Goal: Transaction & Acquisition: Purchase product/service

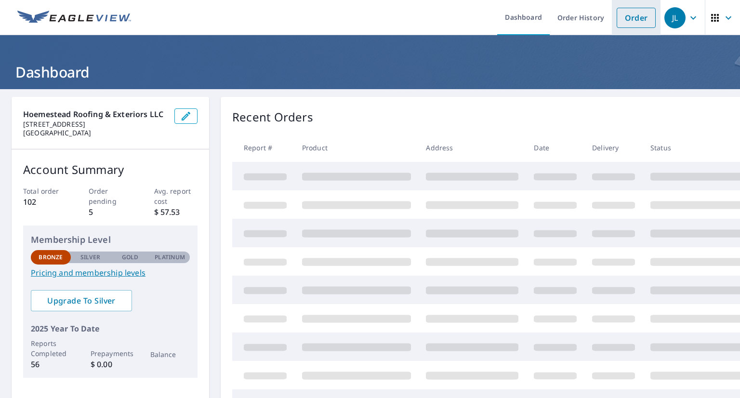
click at [630, 13] on link "Order" at bounding box center [636, 18] width 39 height 20
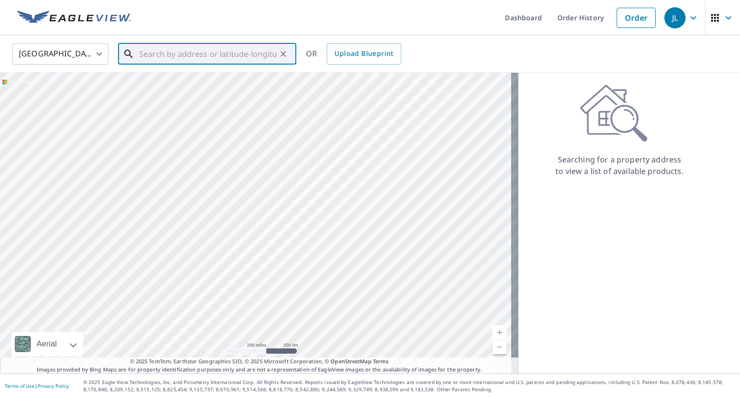
click at [246, 51] on input "text" at bounding box center [207, 53] width 137 height 27
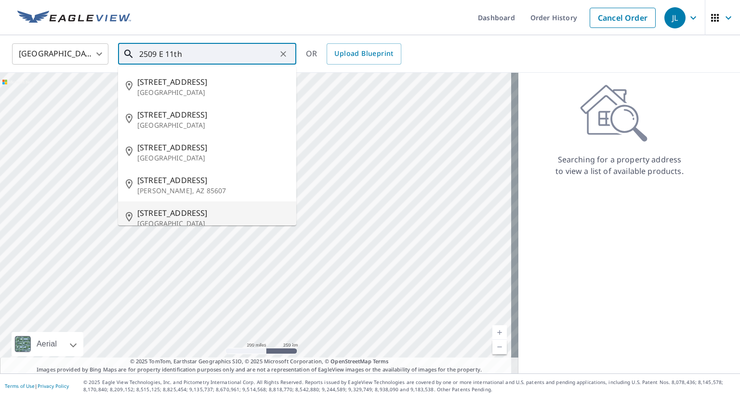
click at [195, 213] on span "2509 E 11th St" at bounding box center [212, 213] width 151 height 12
type input "2509 E 11th St Cheyenne, WY 82001"
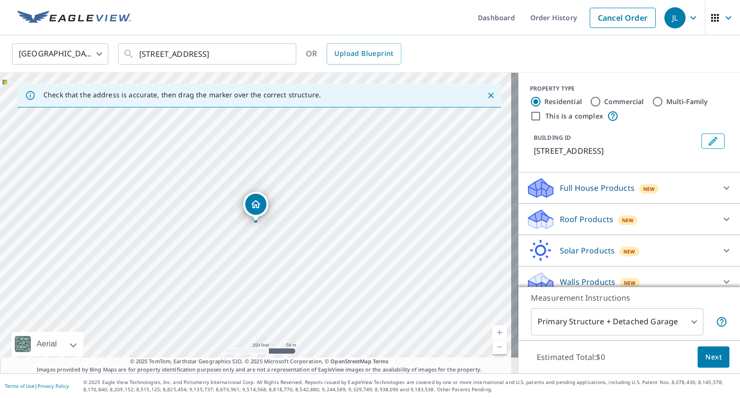
scroll to position [11, 0]
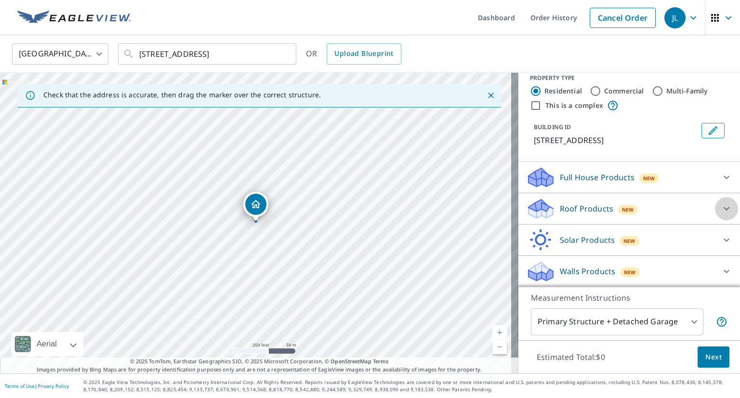
click at [721, 211] on icon at bounding box center [727, 209] width 12 height 12
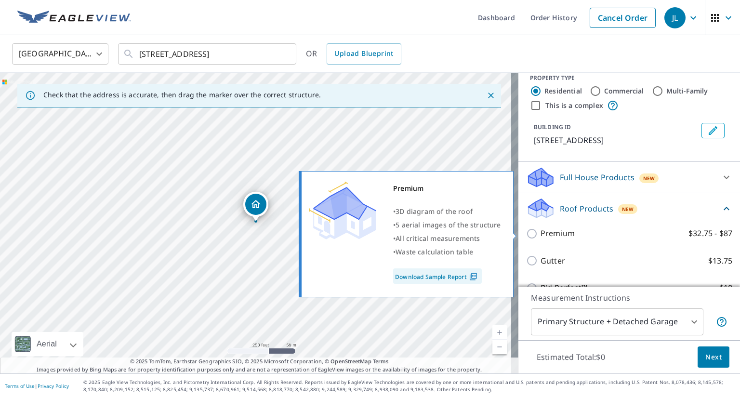
click at [663, 234] on label "Premium $32.75 - $87" at bounding box center [637, 233] width 192 height 12
click at [541, 234] on input "Premium $32.75 - $87" at bounding box center [533, 234] width 14 height 12
checkbox input "true"
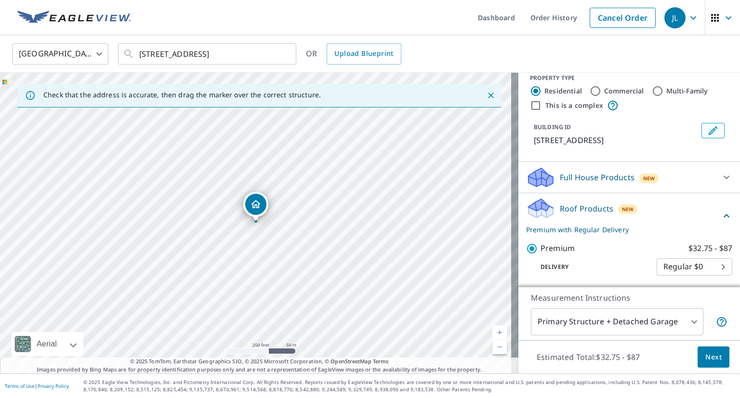
click at [698, 348] on button "Next" at bounding box center [714, 358] width 32 height 22
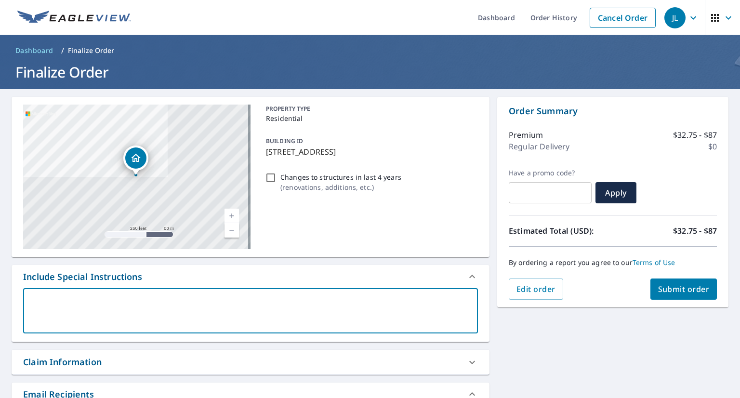
click at [272, 311] on textarea at bounding box center [251, 310] width 442 height 27
type textarea "H"
type textarea "x"
type textarea "Ho"
type textarea "x"
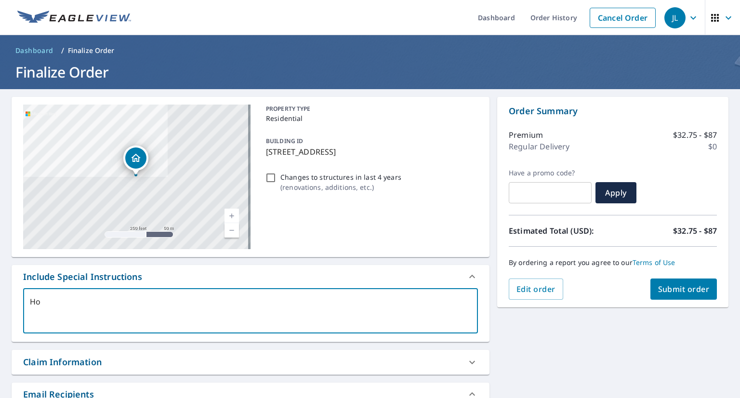
type textarea "Hou"
type textarea "x"
type textarea "Hous"
type textarea "x"
type textarea "House"
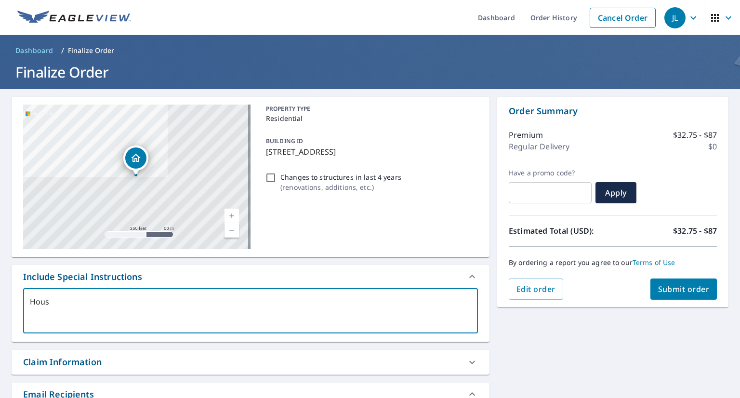
type textarea "x"
type textarea "House"
type textarea "x"
type textarea "House a"
type textarea "x"
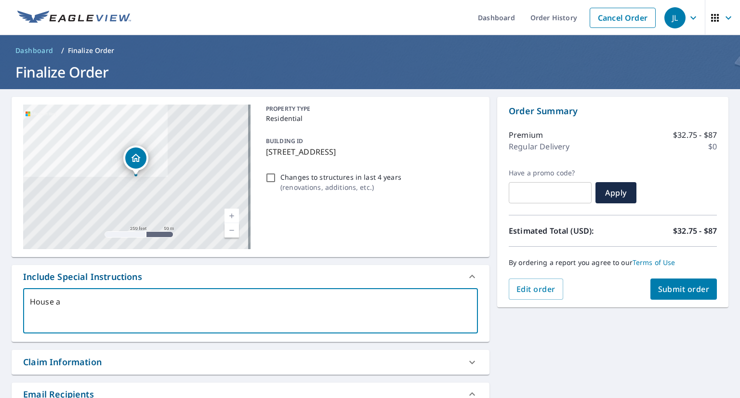
type textarea "House an"
type textarea "x"
type textarea "House and"
type textarea "x"
type textarea "House and"
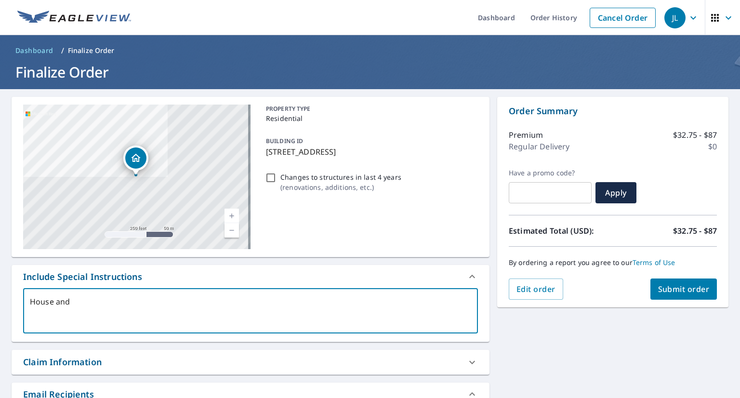
type textarea "x"
type textarea "House and d"
type textarea "x"
type textarea "House and de"
type textarea "x"
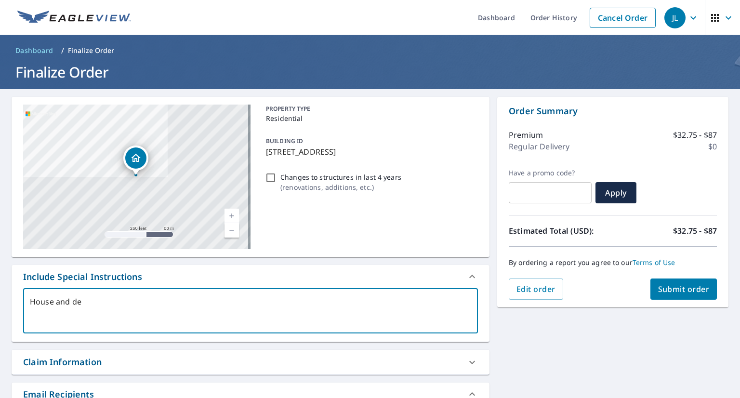
type textarea "House and det"
type textarea "x"
type textarea "House and deta"
type textarea "x"
type textarea "House and detac"
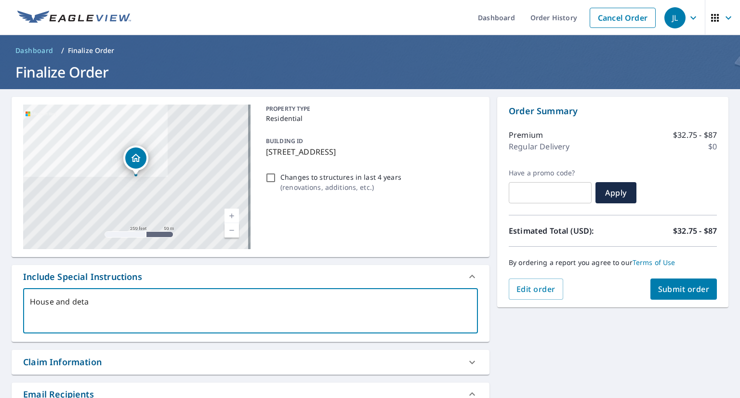
type textarea "x"
type textarea "House and detach"
type textarea "x"
type textarea "House and detache"
type textarea "x"
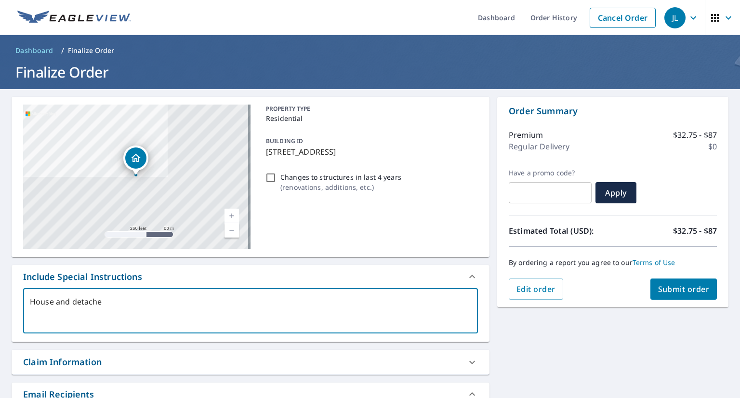
type textarea "House and detached"
type textarea "x"
type textarea "House and detached"
type textarea "x"
type textarea "House and detached g"
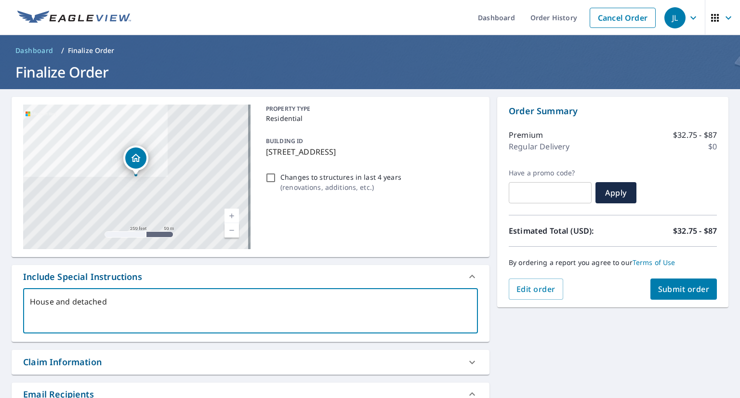
type textarea "x"
type textarea "House and detached ga"
type textarea "x"
type textarea "House and detached gar"
type textarea "x"
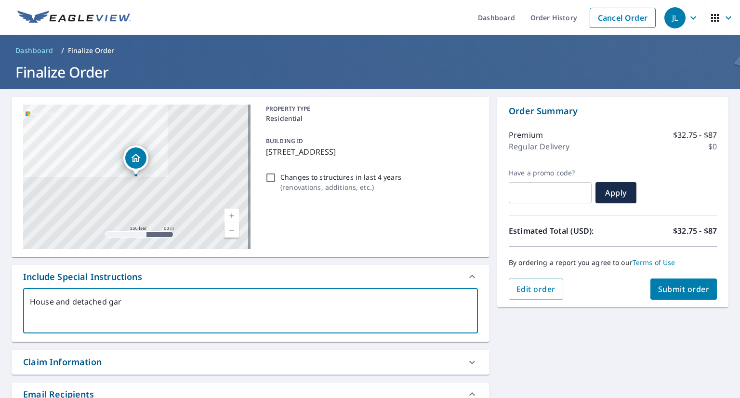
type textarea "House and detached gara"
type textarea "x"
type textarea "House and detached garag"
type textarea "x"
type textarea "House and detached garage"
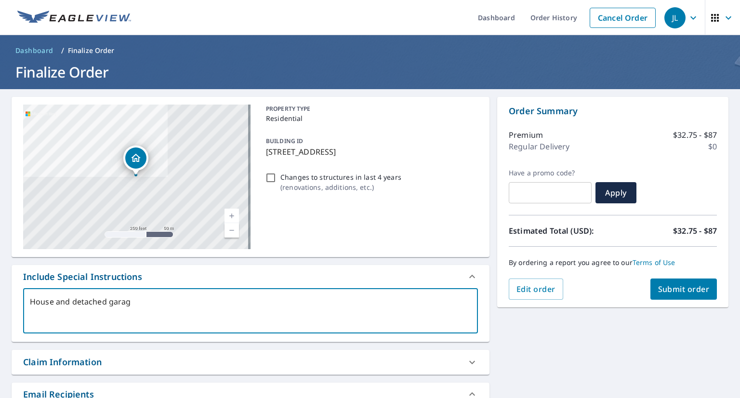
type textarea "x"
type textarea "House and detached garage"
type textarea "x"
type textarea "House and detached garage p"
type textarea "x"
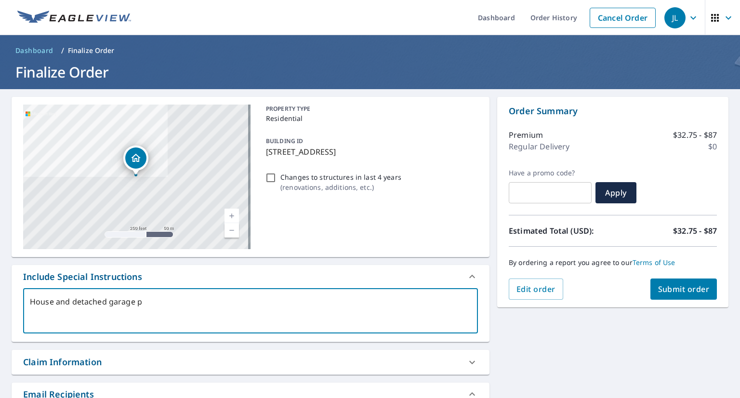
type textarea "House and detached garage pl"
type textarea "x"
type textarea "House and detached garage ple"
type textarea "x"
type textarea "House and detached garage plea"
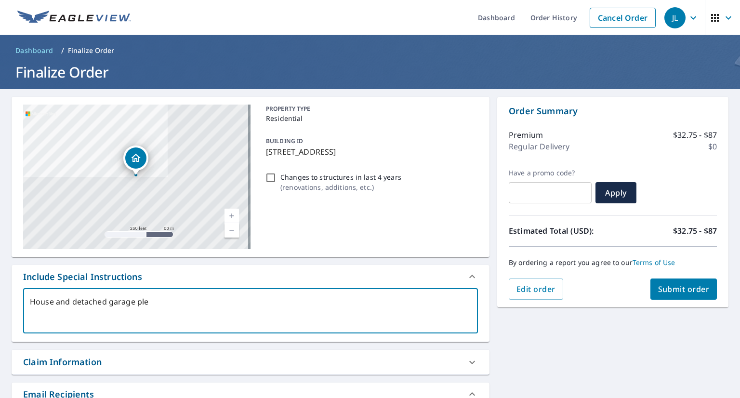
type textarea "x"
type textarea "House and detached garage pleas"
type textarea "x"
type textarea "House and detached garage please"
type textarea "x"
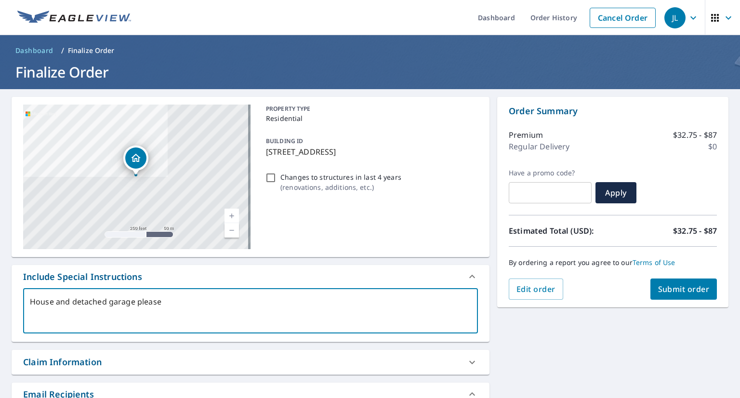
type textarea "House and detached garage please."
type textarea "x"
type textarea "House and detached garage please."
type textarea "x"
type textarea "House and detached garage please. T"
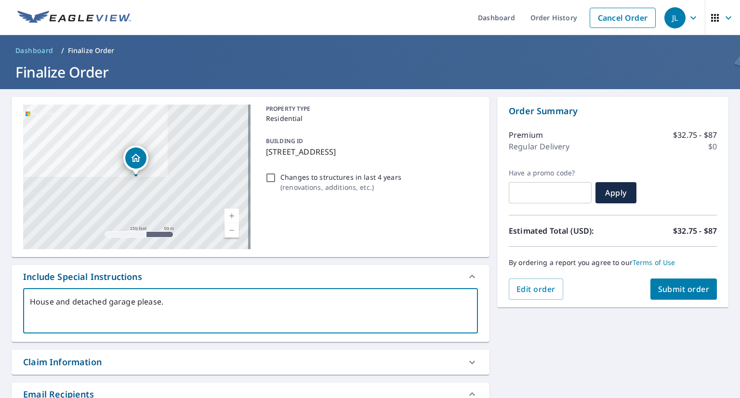
type textarea "x"
type textarea "House and detached garage please. Th"
type textarea "x"
type textarea "House and detached garage please. Tha"
type textarea "x"
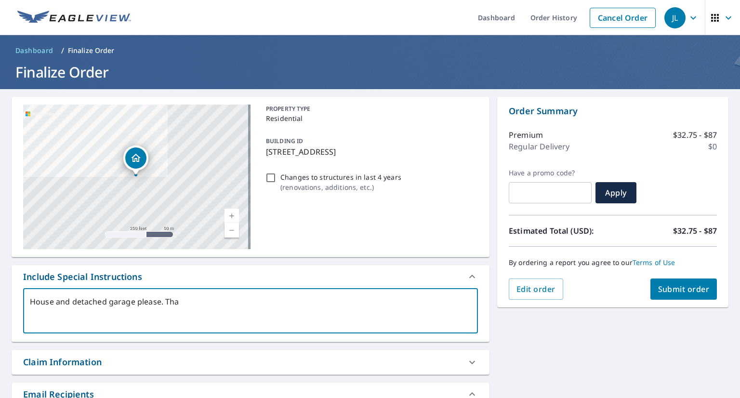
type textarea "House and detached garage please. Than"
type textarea "x"
type textarea "House and detached garage please. Thank"
type textarea "x"
type textarea "House and detached garage please. Thank"
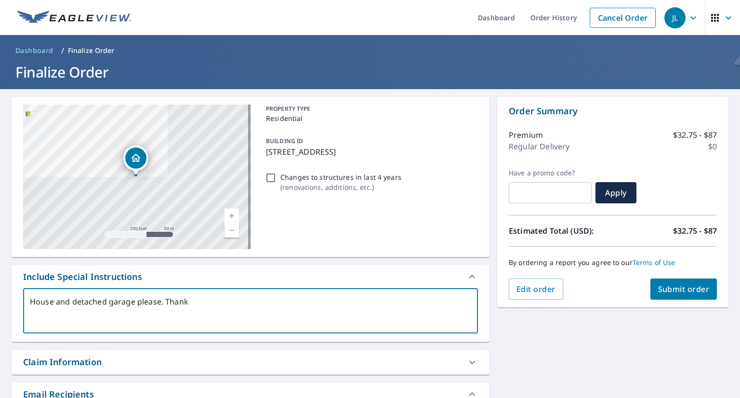
type textarea "x"
type textarea "House and detached garage please. Thank y"
type textarea "x"
type textarea "House and detached garage please. Thank yo"
type textarea "x"
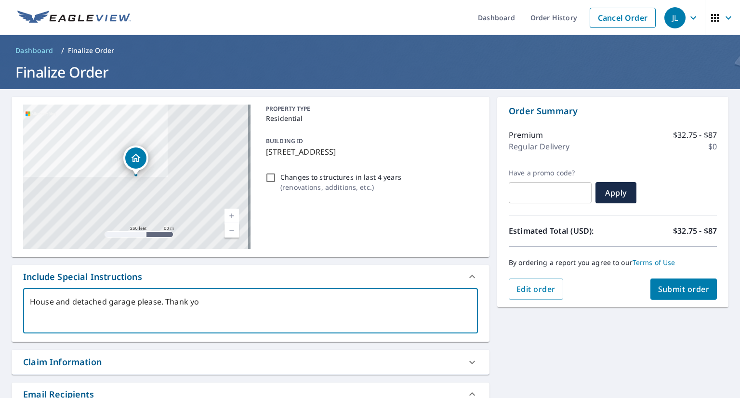
type textarea "House and detached garage please. Thank you"
type textarea "x"
type textarea "House and detached garage please. Thank you"
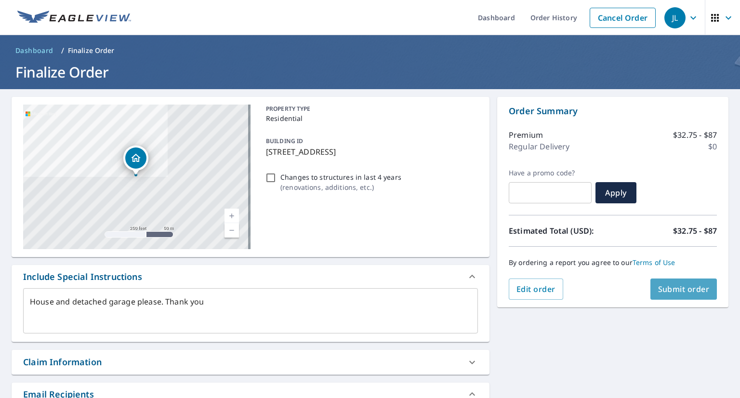
click at [679, 288] on span "Submit order" at bounding box center [684, 289] width 52 height 11
type textarea "x"
